Goal: Information Seeking & Learning: Check status

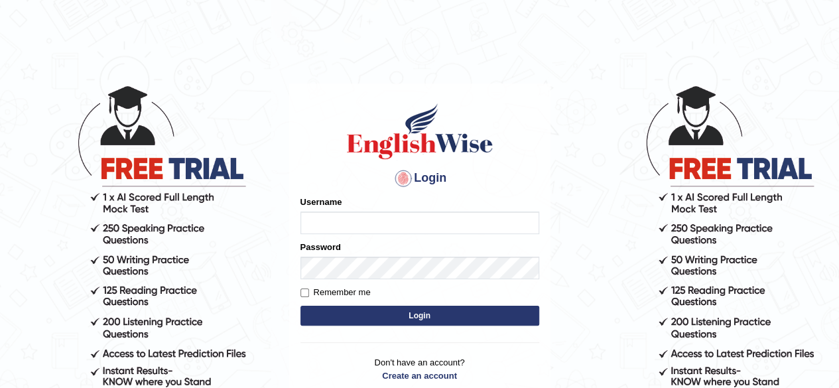
click at [375, 226] on input "Username" at bounding box center [419, 223] width 239 height 23
type input "[PERSON_NAME]"
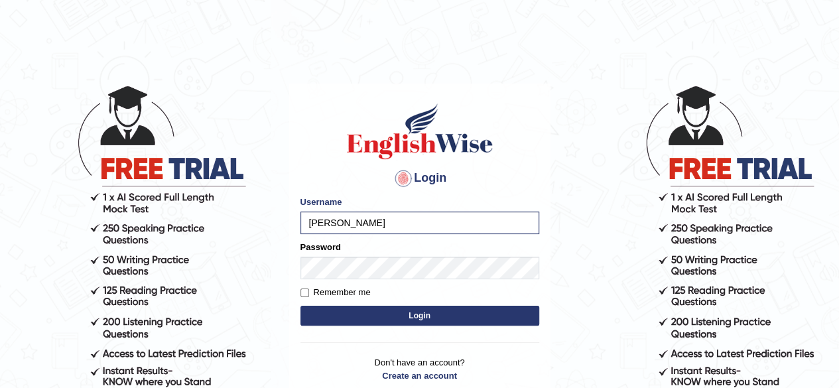
click at [375, 315] on button "Login" at bounding box center [419, 316] width 239 height 20
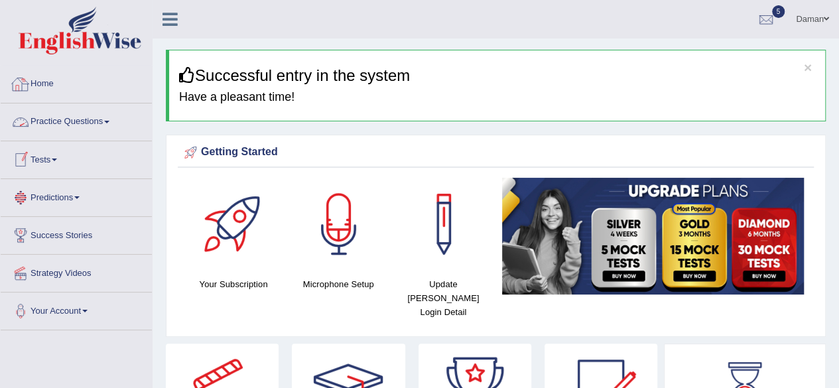
click at [42, 82] on link "Home" at bounding box center [76, 82] width 151 height 33
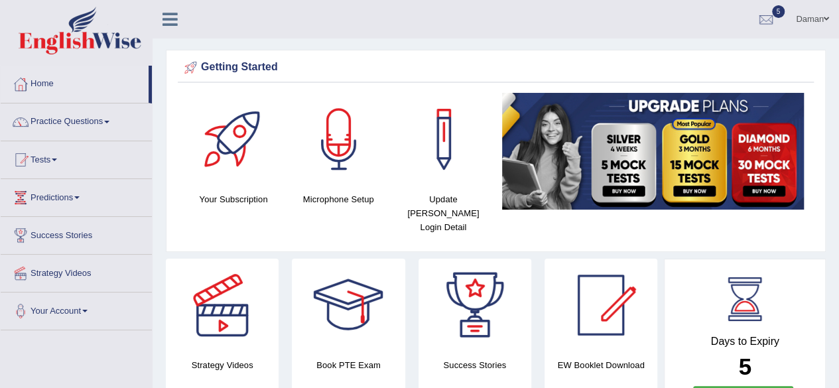
click at [53, 311] on link "Your Account" at bounding box center [76, 309] width 151 height 33
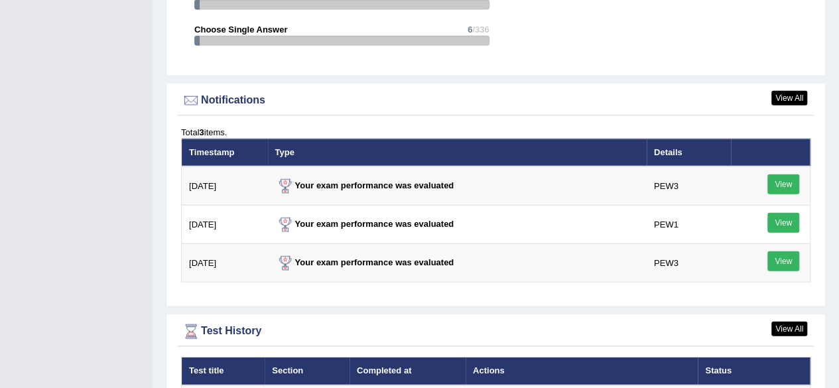
scroll to position [1556, 0]
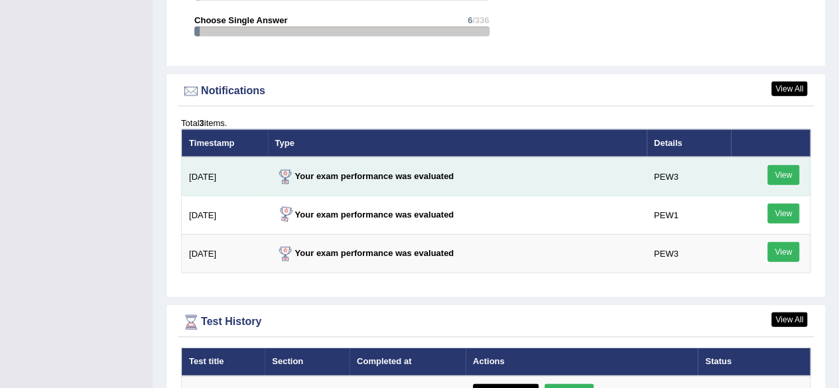
click at [788, 165] on link "View" at bounding box center [783, 175] width 32 height 20
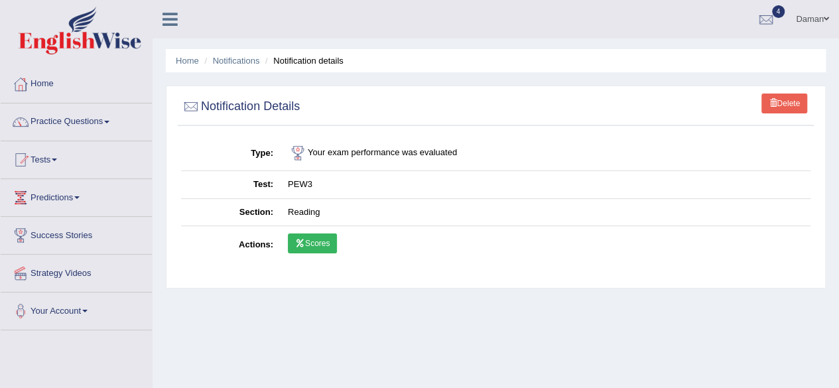
click at [309, 245] on link "Scores" at bounding box center [312, 243] width 49 height 20
click at [335, 156] on td "Your exam performance was evaluated" at bounding box center [546, 153] width 530 height 35
click at [309, 241] on link "Scores" at bounding box center [312, 243] width 49 height 20
click at [65, 121] on link "Practice Questions" at bounding box center [76, 119] width 151 height 33
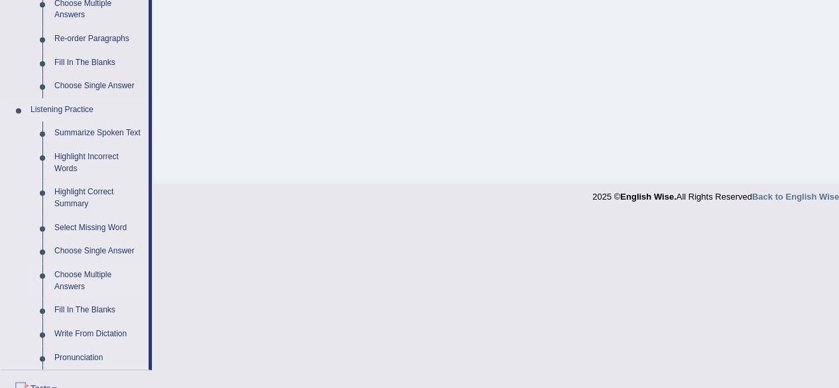
scroll to position [488, 0]
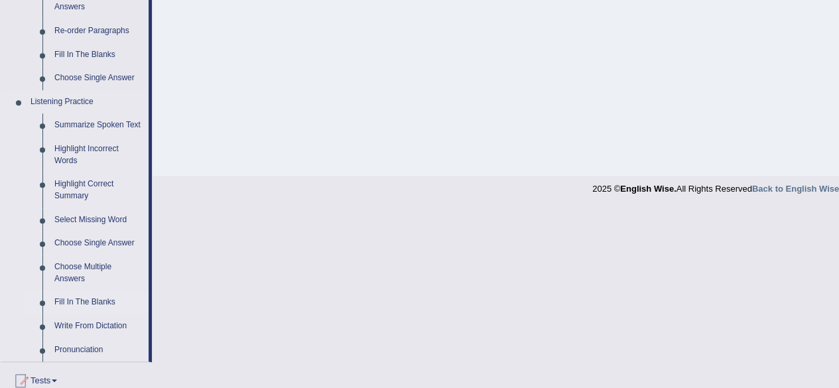
click at [84, 302] on link "Fill In The Blanks" at bounding box center [98, 303] width 100 height 24
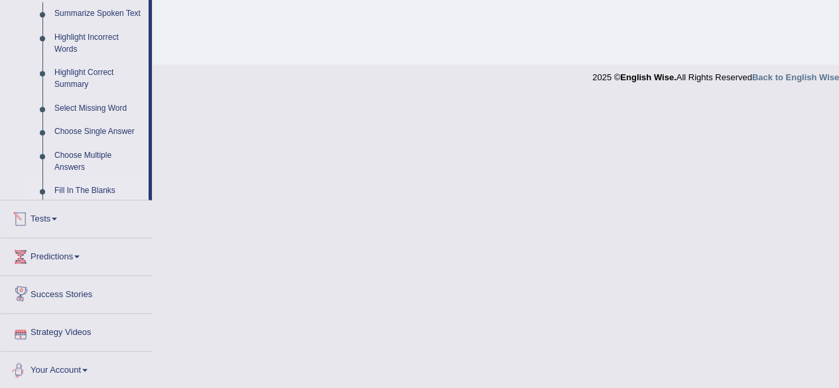
scroll to position [551, 0]
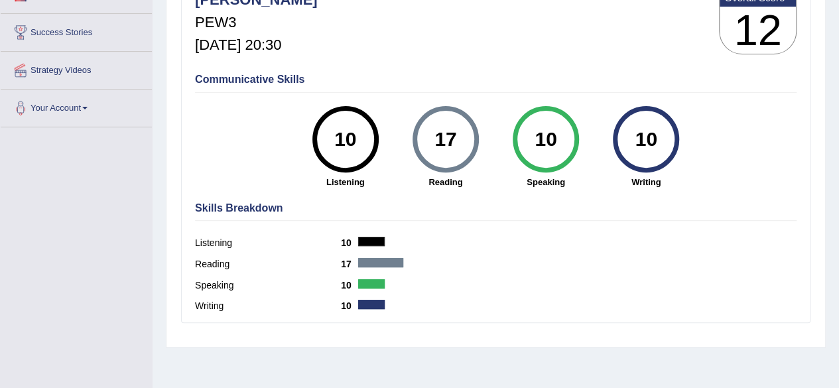
scroll to position [200, 0]
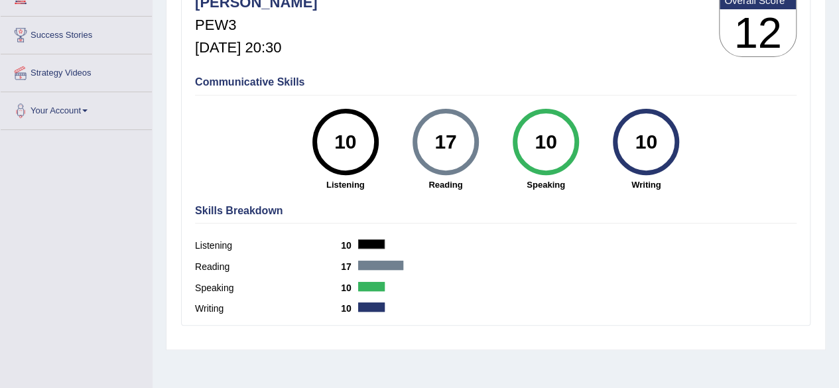
click at [542, 137] on div "10" at bounding box center [545, 142] width 48 height 56
click at [220, 287] on label "Speaking" at bounding box center [268, 288] width 146 height 14
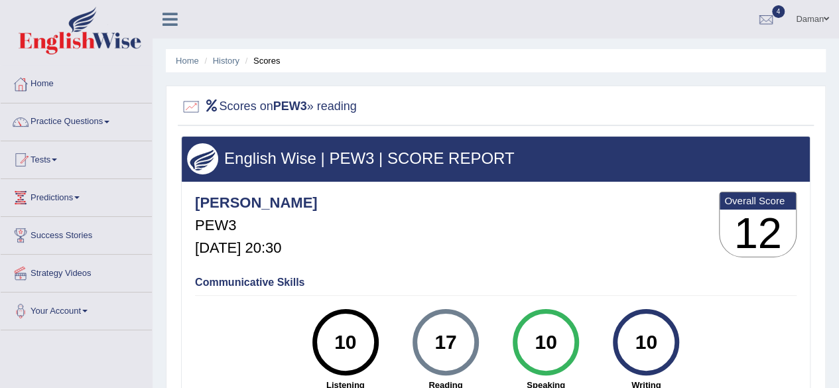
click at [189, 107] on div at bounding box center [191, 107] width 20 height 20
click at [67, 308] on link "Your Account" at bounding box center [76, 309] width 151 height 33
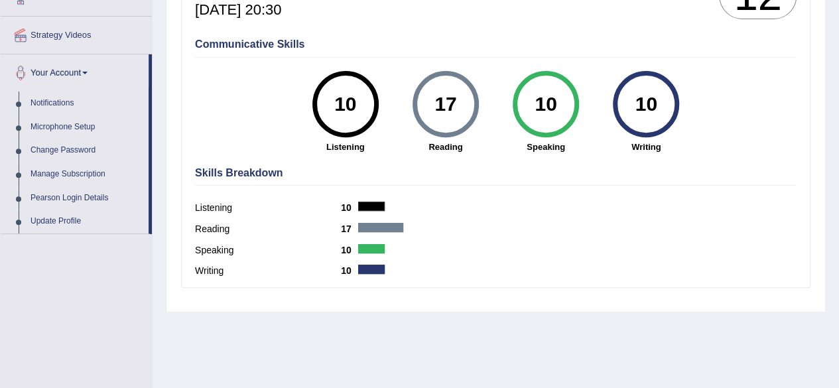
scroll to position [268, 0]
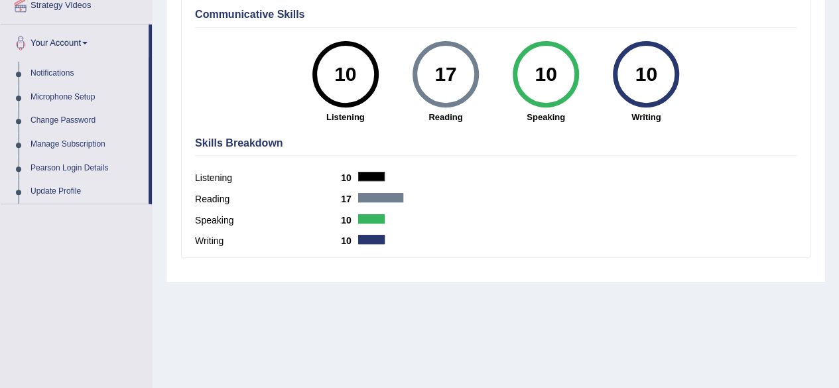
click at [56, 190] on link "Update Profile" at bounding box center [87, 192] width 124 height 24
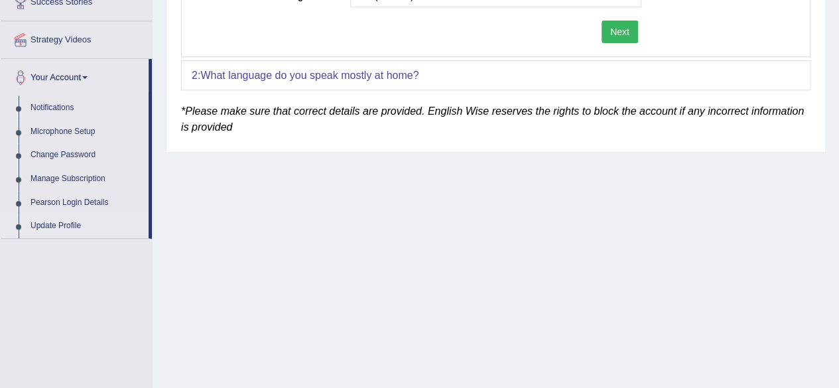
scroll to position [235, 0]
click at [64, 224] on link "Update Profile" at bounding box center [87, 225] width 124 height 24
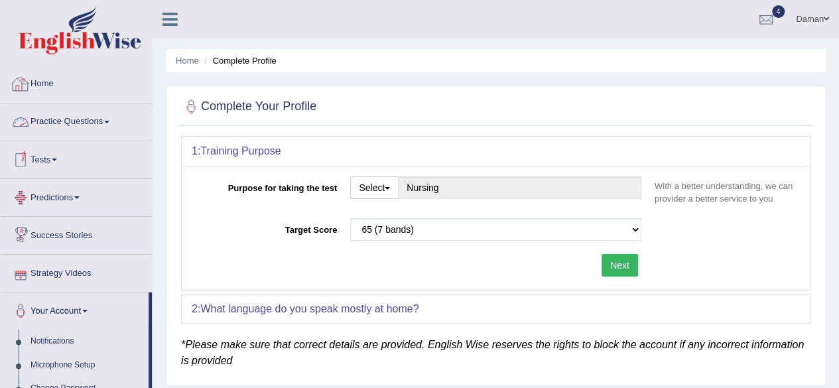
click at [41, 87] on link "Home" at bounding box center [76, 82] width 151 height 33
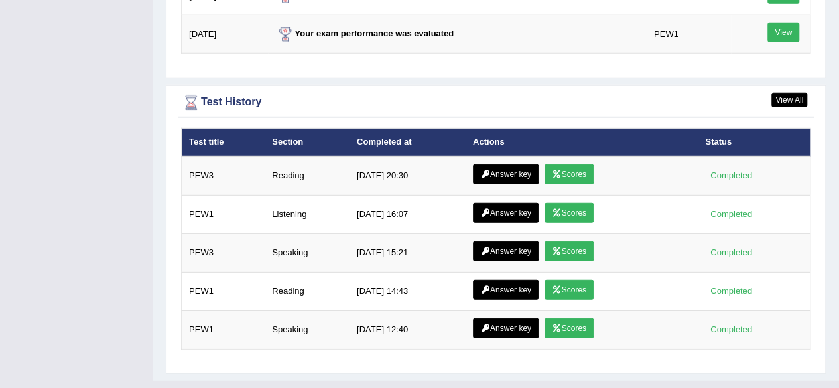
scroll to position [1776, 0]
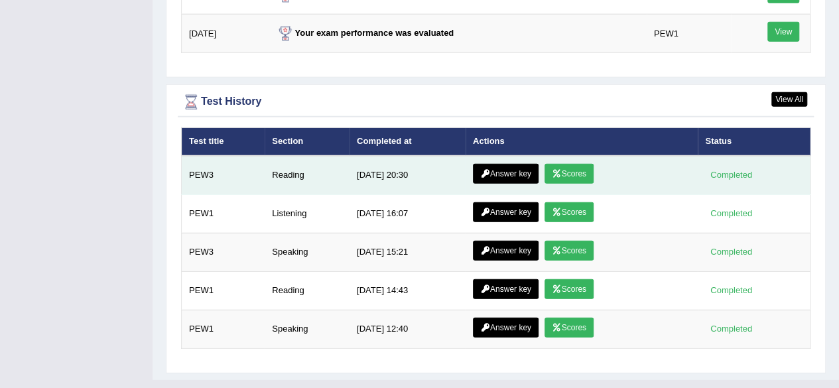
click at [499, 164] on link "Answer key" at bounding box center [506, 174] width 66 height 20
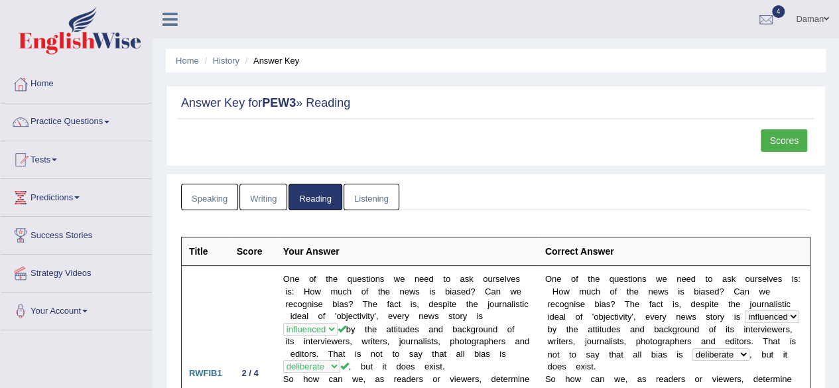
click at [210, 197] on link "Speaking" at bounding box center [209, 197] width 57 height 27
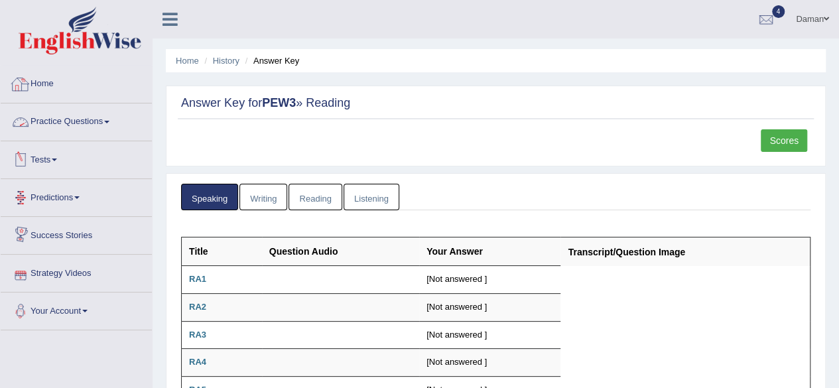
click at [42, 82] on link "Home" at bounding box center [76, 82] width 151 height 33
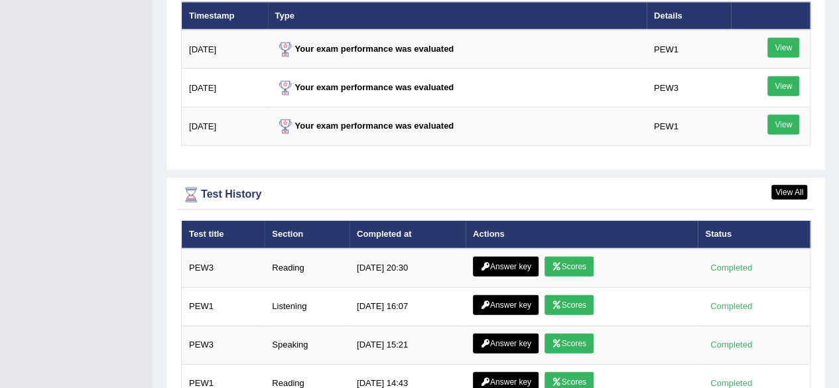
scroll to position [1778, 0]
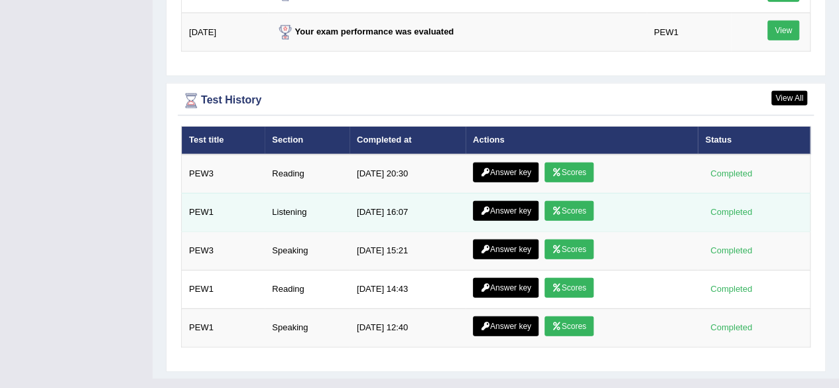
click at [500, 201] on link "Answer key" at bounding box center [506, 211] width 66 height 20
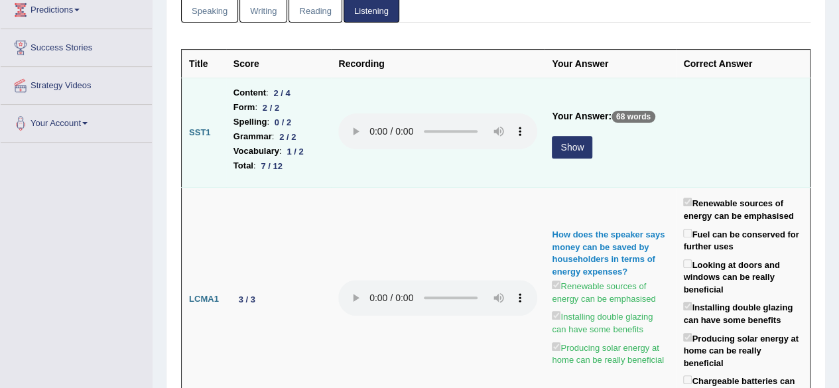
scroll to position [188, 0]
click at [555, 149] on button "Show" at bounding box center [572, 146] width 40 height 23
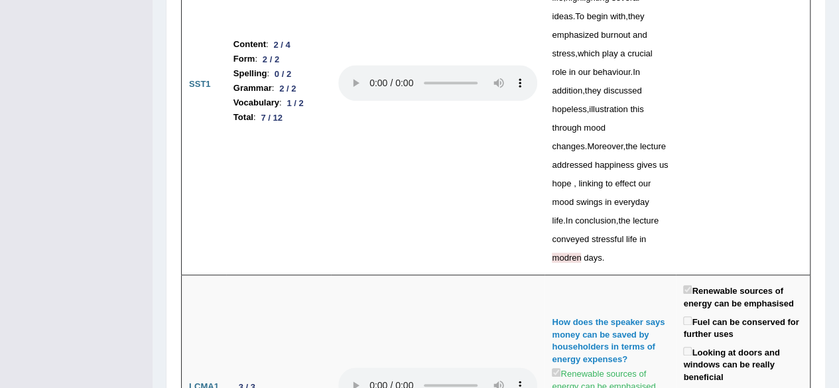
scroll to position [0, 0]
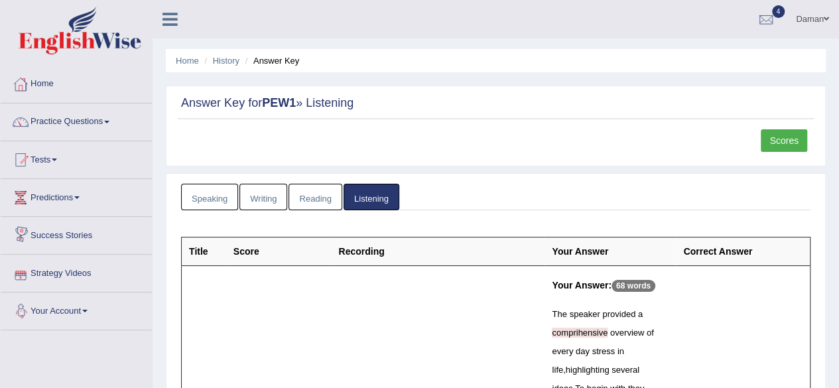
click at [77, 310] on link "Your Account" at bounding box center [76, 309] width 151 height 33
click at [46, 84] on link "Home" at bounding box center [76, 82] width 151 height 33
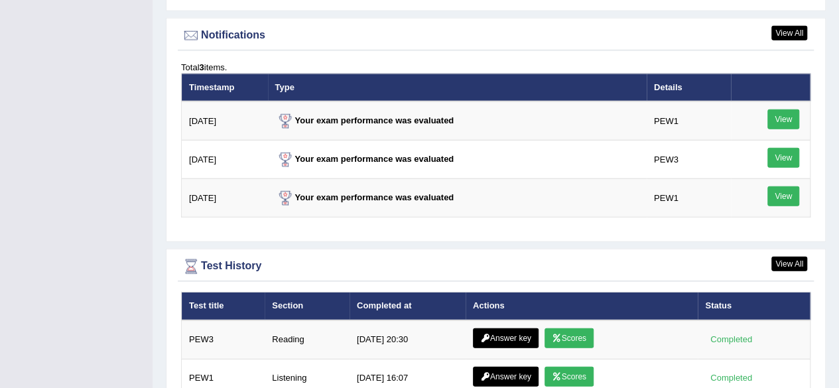
scroll to position [1778, 0]
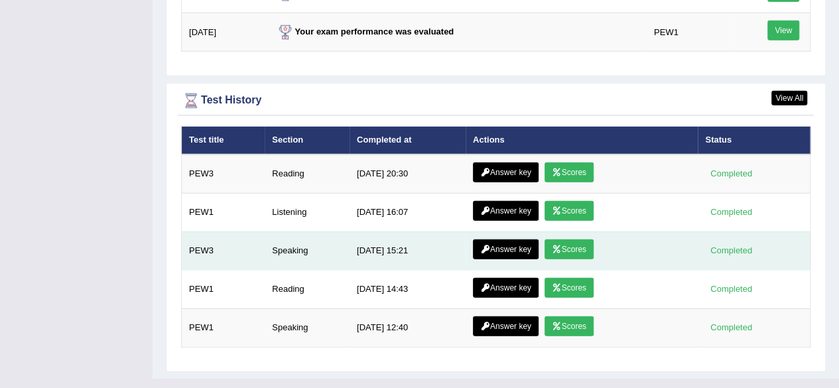
click at [511, 239] on link "Answer key" at bounding box center [506, 249] width 66 height 20
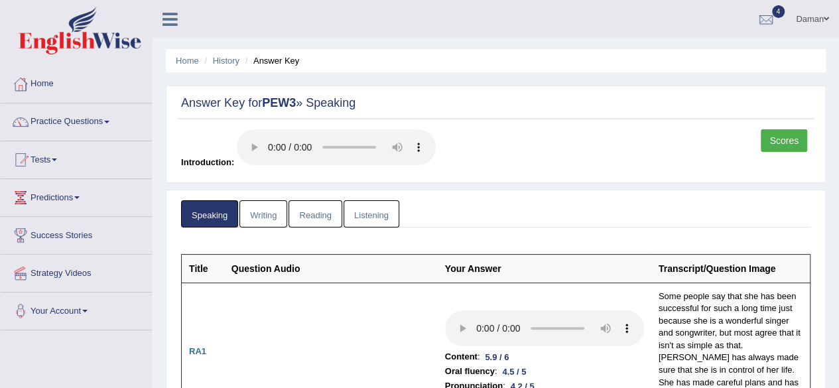
click at [777, 147] on link "Scores" at bounding box center [784, 140] width 46 height 23
click at [782, 139] on link "Scores" at bounding box center [784, 140] width 46 height 23
